Goal: Check status: Check status

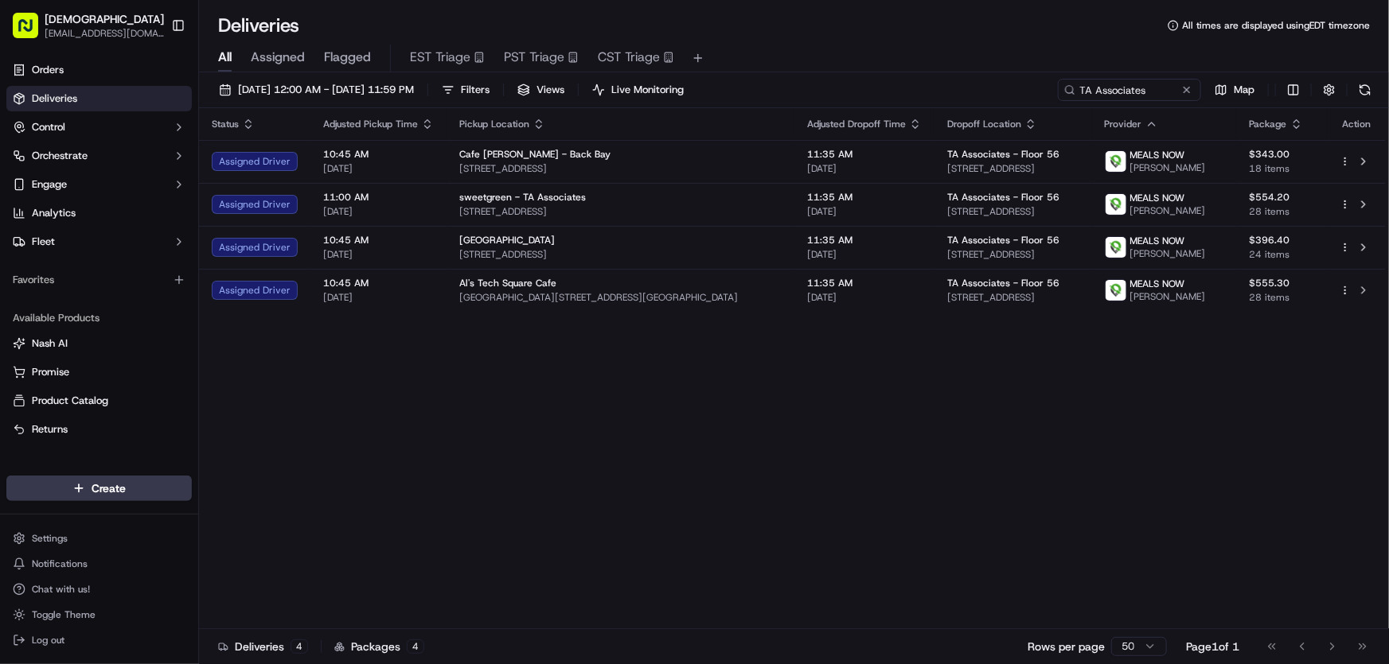
click at [899, 462] on div "Status Adjusted Pickup Time Pickup Location Adjusted Dropoff Time Dropoff Locat…" at bounding box center [792, 368] width 1186 height 521
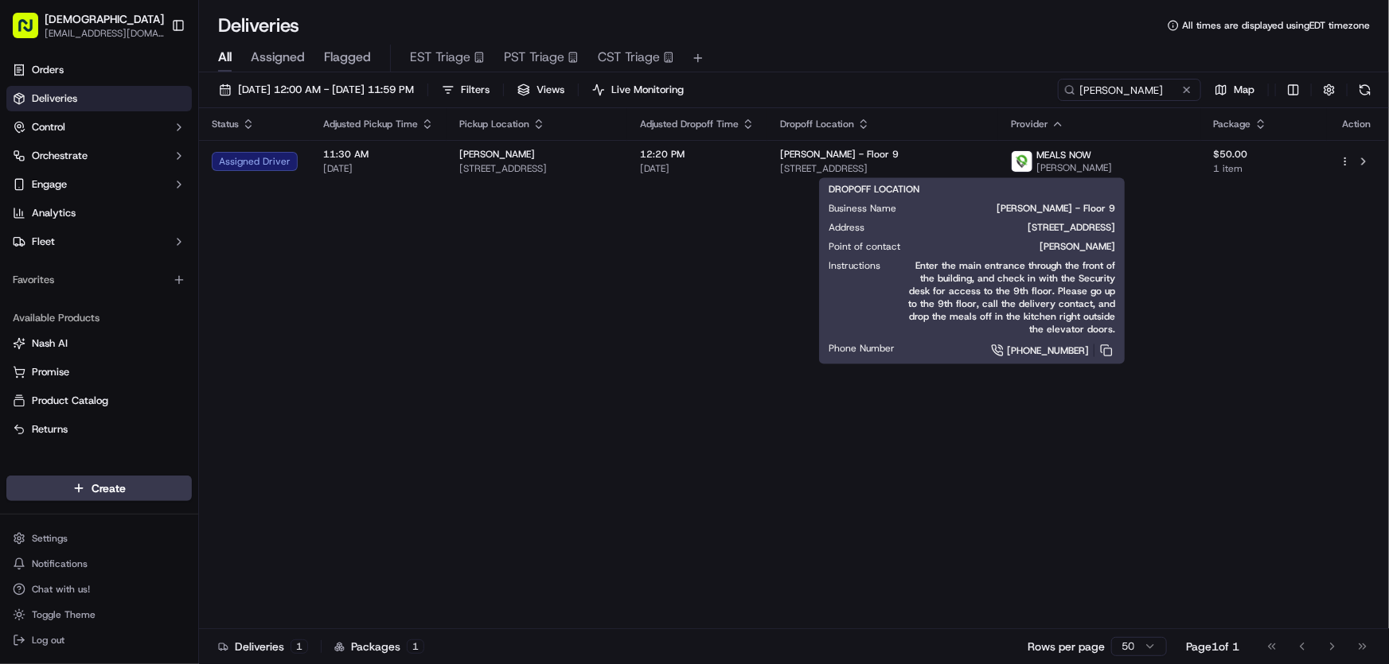
click at [666, 365] on div "Status Adjusted Pickup Time Pickup Location Adjusted Dropoff Time Dropoff Locat…" at bounding box center [792, 368] width 1186 height 521
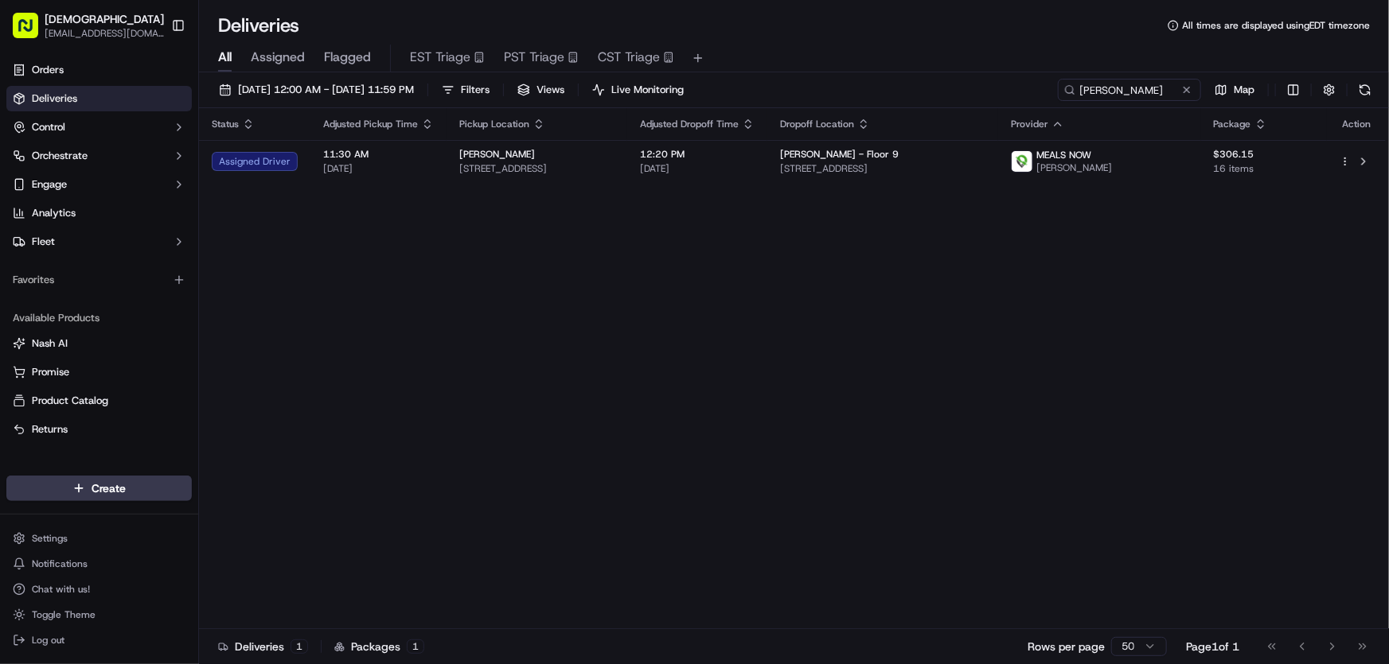
click at [892, 321] on div "Status Adjusted Pickup Time Pickup Location Adjusted Dropoff Time Dropoff Locat…" at bounding box center [792, 368] width 1186 height 521
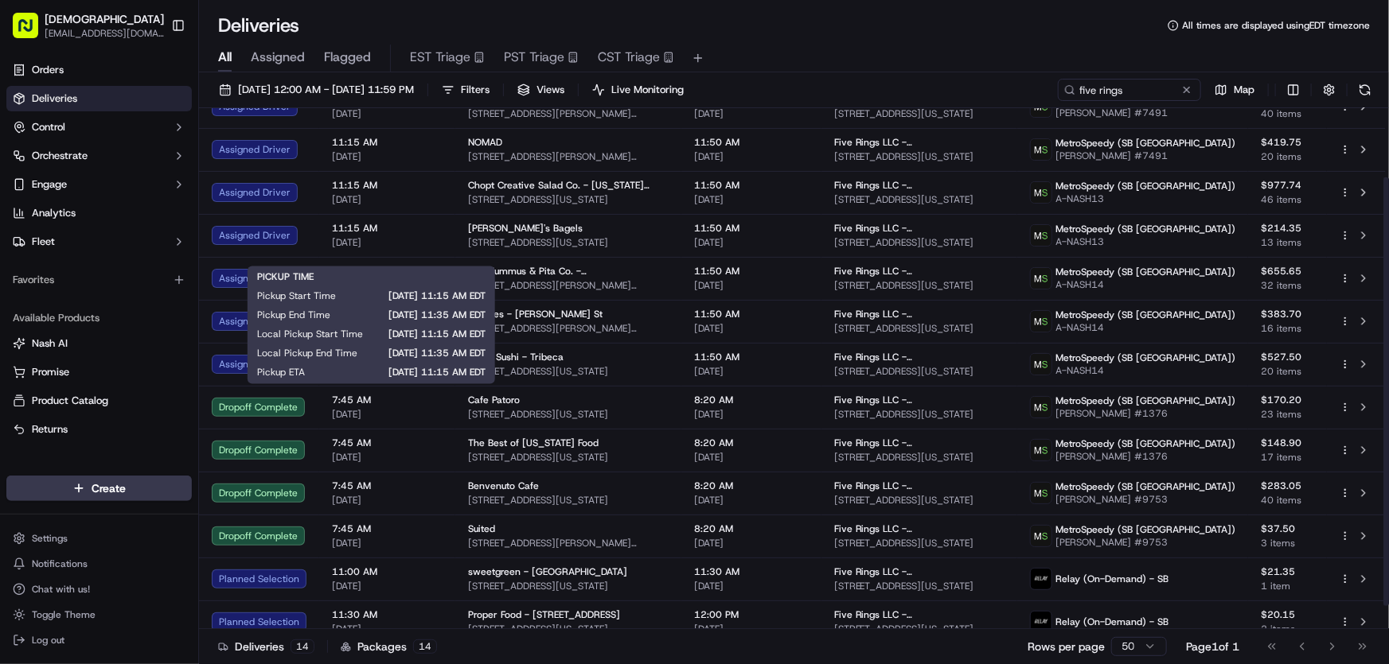
scroll to position [111, 0]
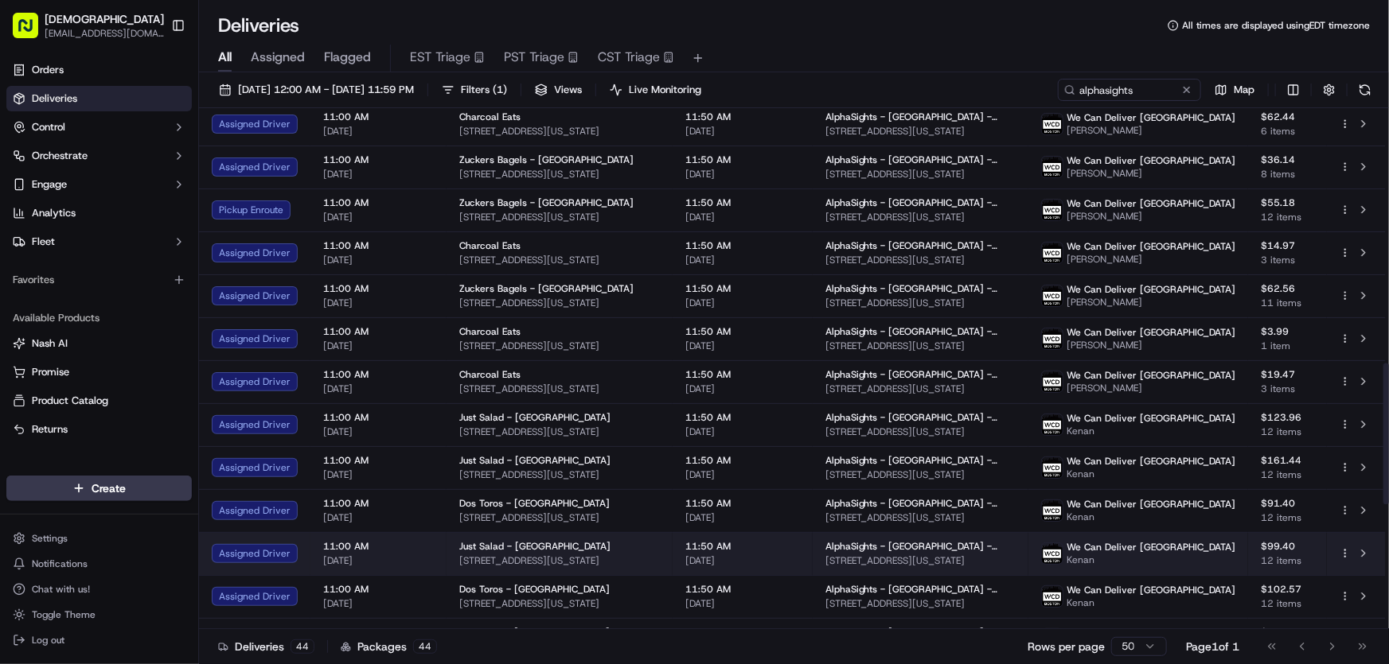
scroll to position [1085, 0]
